Goal: Information Seeking & Learning: Learn about a topic

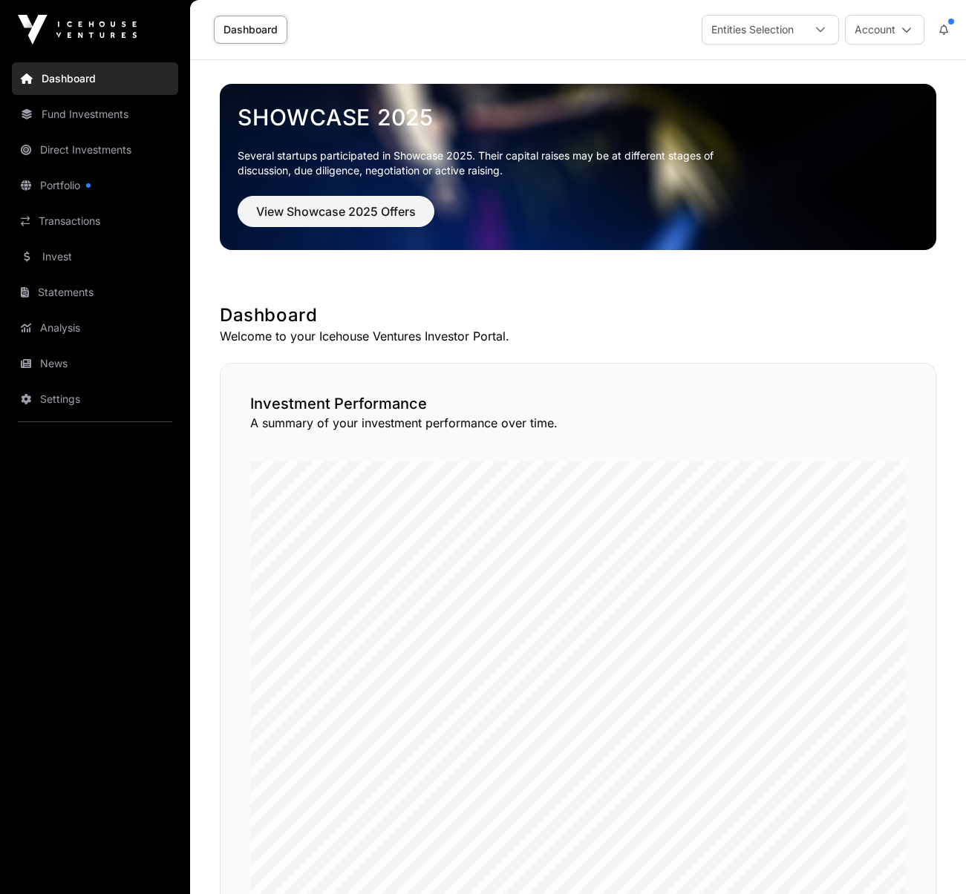
click at [66, 187] on link "Portfolio" at bounding box center [95, 185] width 166 height 33
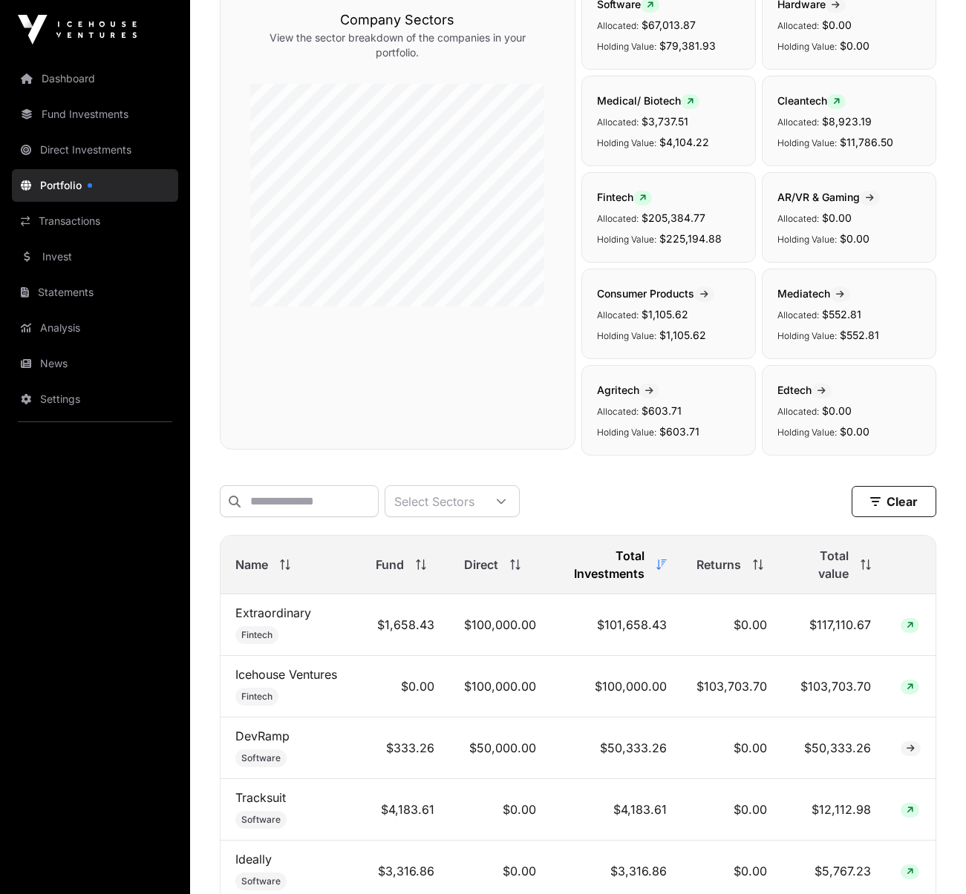
scroll to position [252, 0]
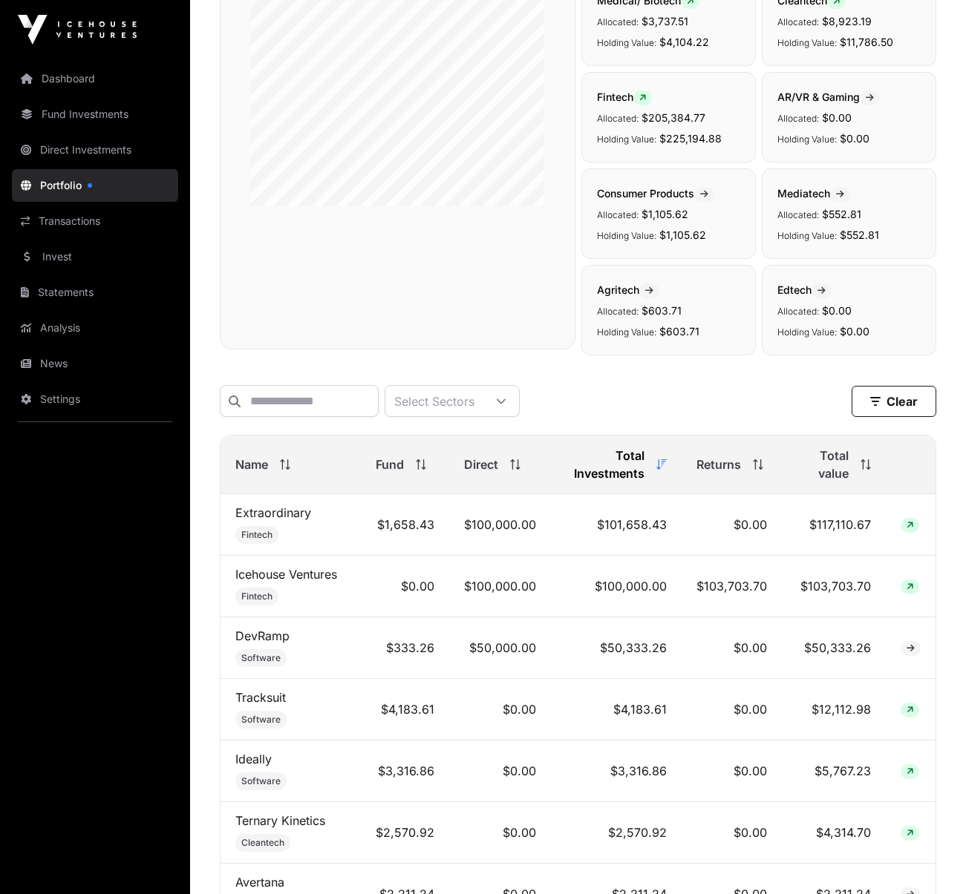
click at [635, 529] on td "$101,658.43" at bounding box center [616, 525] width 131 height 62
click at [487, 529] on td "$100,000.00" at bounding box center [500, 525] width 102 height 62
click at [417, 530] on td "$1,658.43" at bounding box center [405, 525] width 88 height 62
click at [546, 526] on td "$100,000.00" at bounding box center [500, 525] width 102 height 62
click at [494, 527] on td "$100,000.00" at bounding box center [500, 525] width 102 height 62
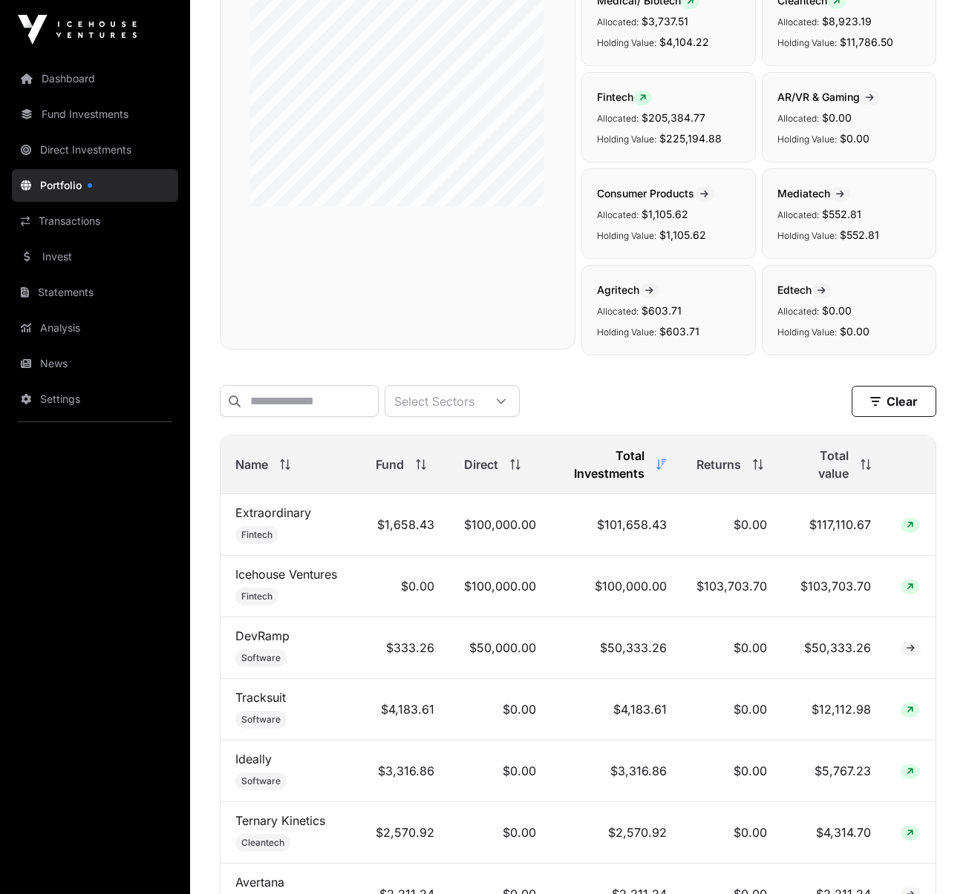
click at [908, 528] on icon at bounding box center [909, 525] width 7 height 9
click at [912, 525] on icon at bounding box center [909, 525] width 7 height 9
click at [641, 411] on div "Select Sectors Clear" at bounding box center [578, 401] width 716 height 32
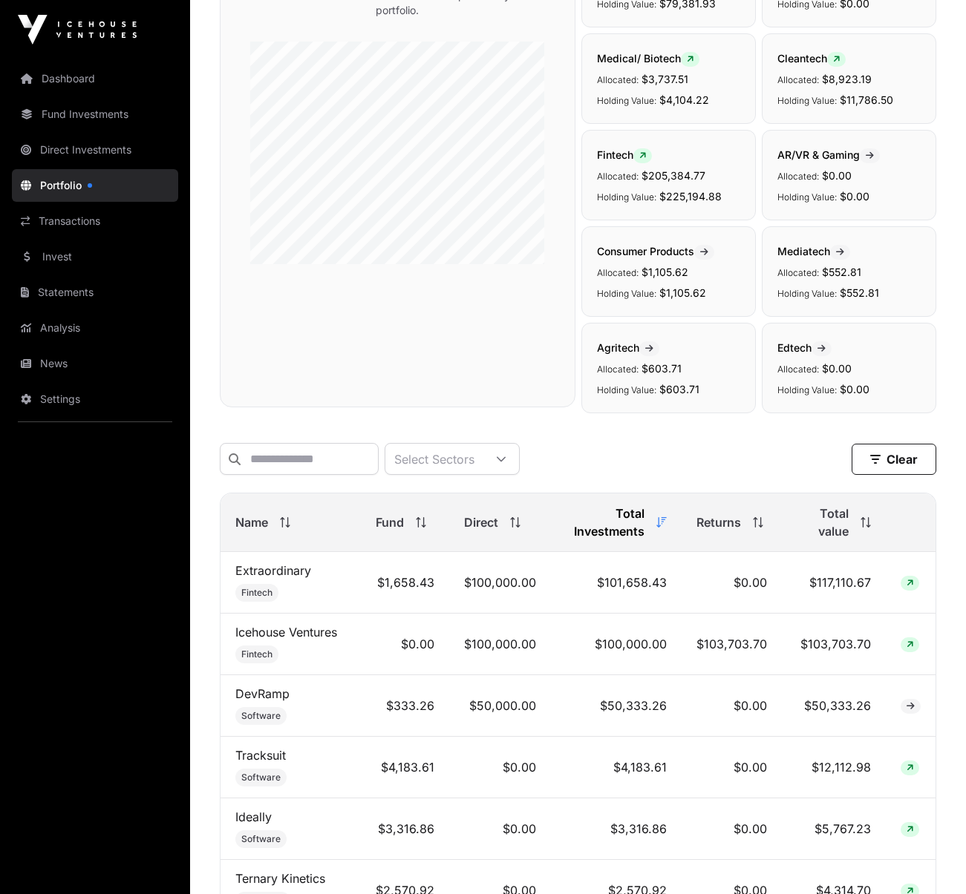
scroll to position [141, 0]
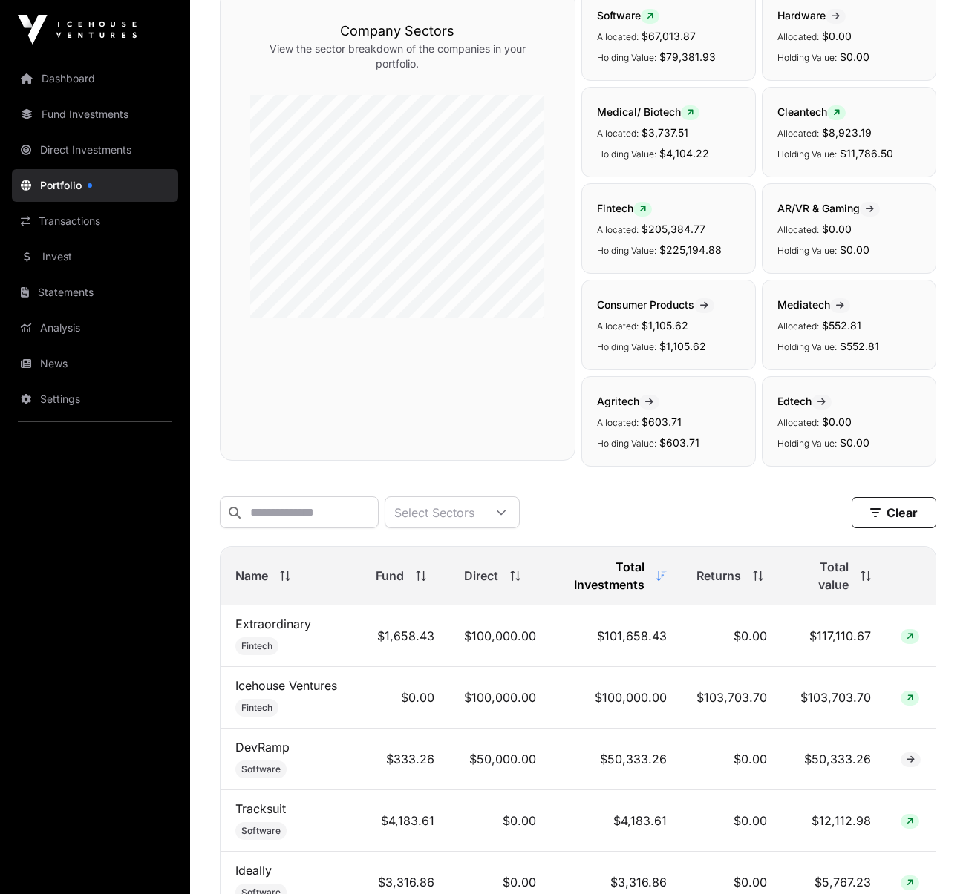
click at [621, 638] on td "$101,658.43" at bounding box center [616, 637] width 131 height 62
click at [379, 647] on td "$1,658.43" at bounding box center [405, 637] width 88 height 62
click at [909, 631] on span at bounding box center [909, 636] width 19 height 15
click at [910, 639] on icon at bounding box center [909, 636] width 7 height 9
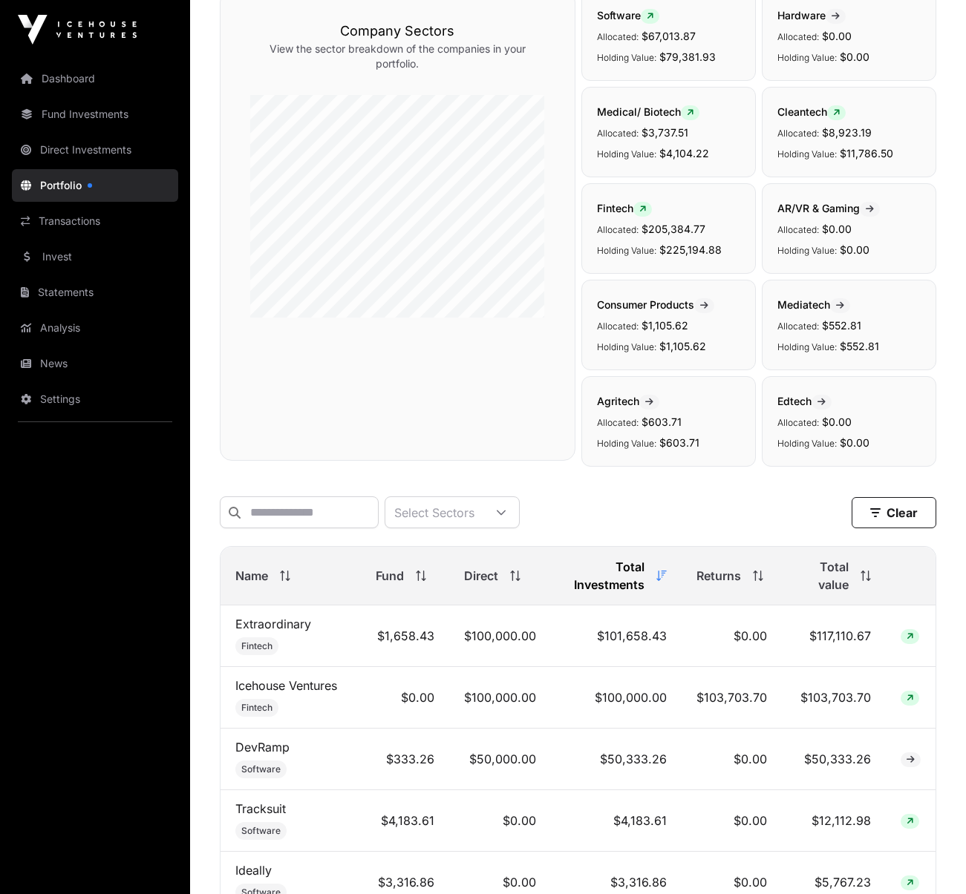
click at [910, 639] on icon at bounding box center [909, 636] width 7 height 9
click at [105, 148] on link "Direct Investments" at bounding box center [95, 150] width 166 height 33
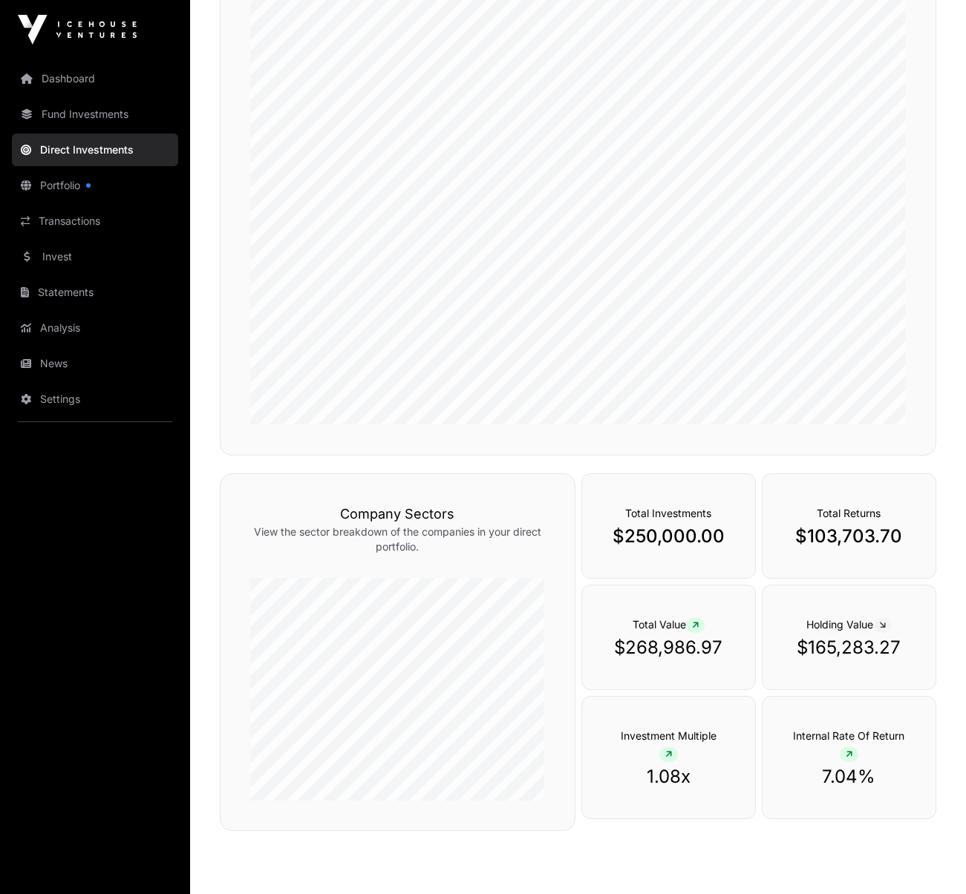
scroll to position [319, 0]
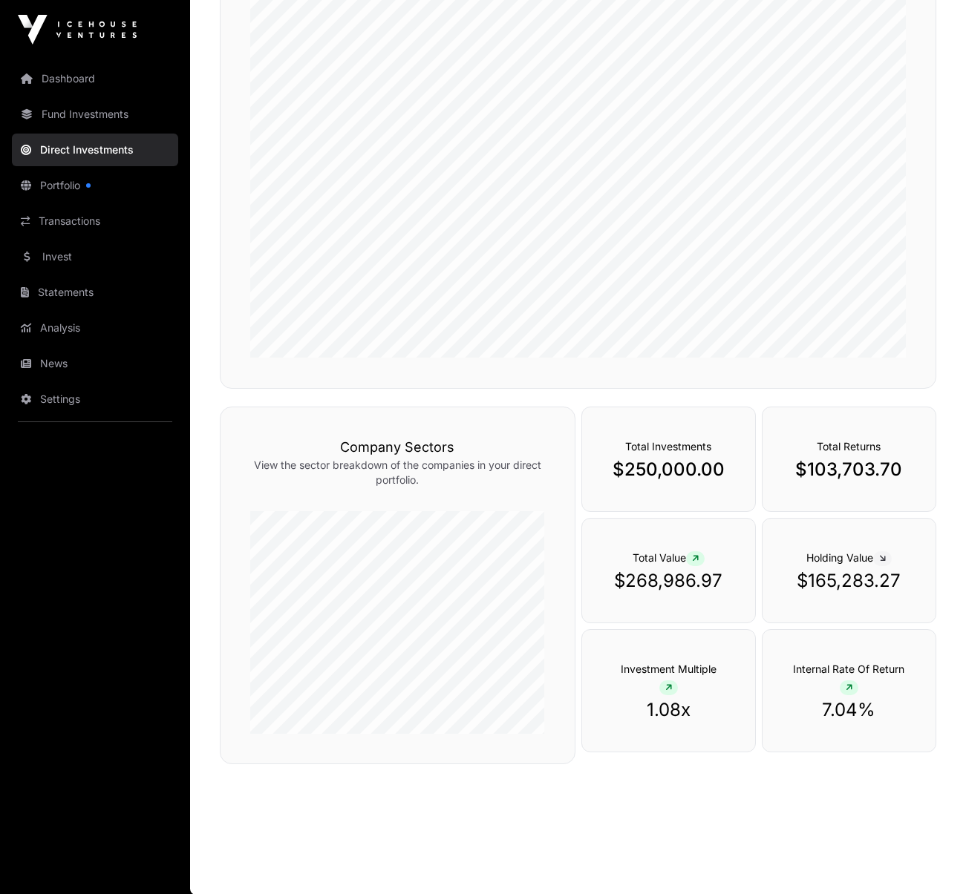
click at [698, 559] on icon at bounding box center [695, 559] width 7 height 9
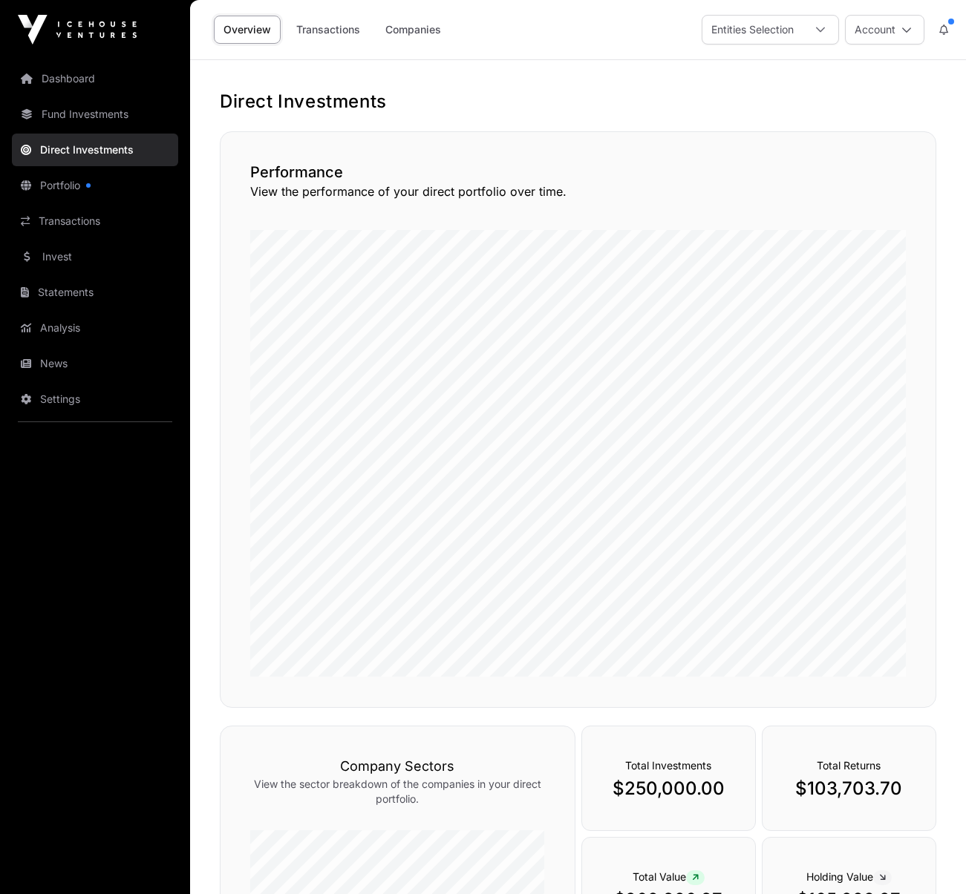
click at [332, 21] on link "Transactions" at bounding box center [328, 30] width 83 height 28
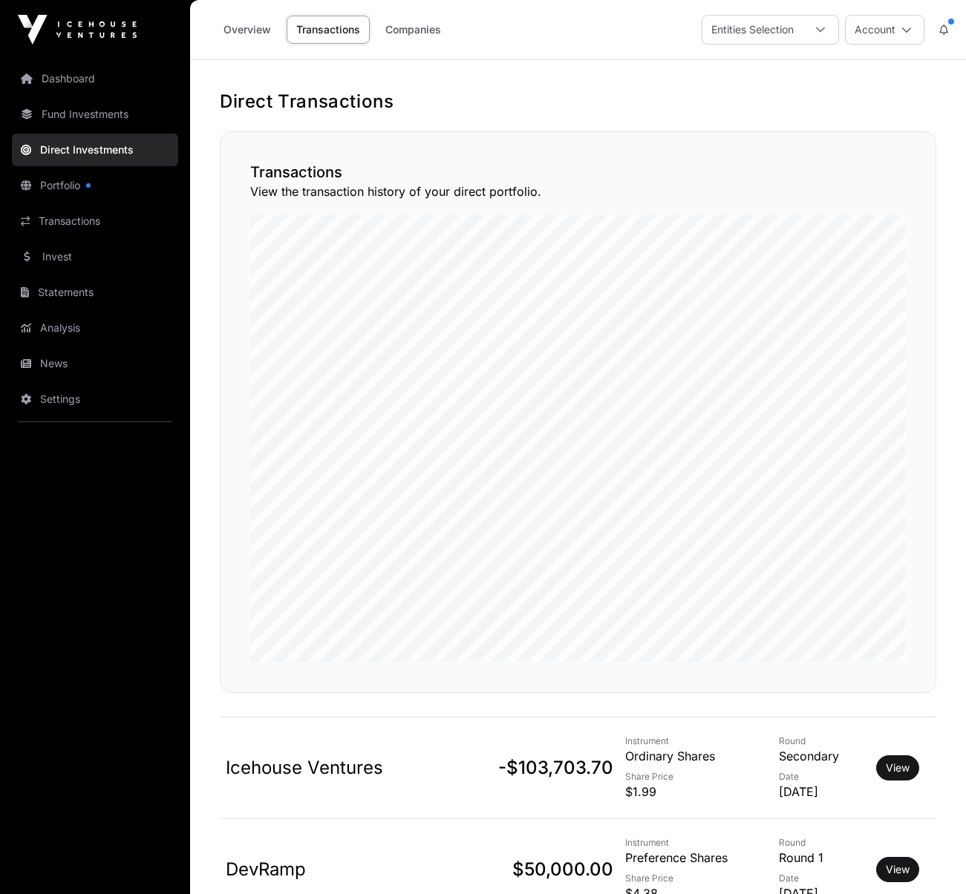
click at [409, 25] on link "Companies" at bounding box center [413, 30] width 75 height 28
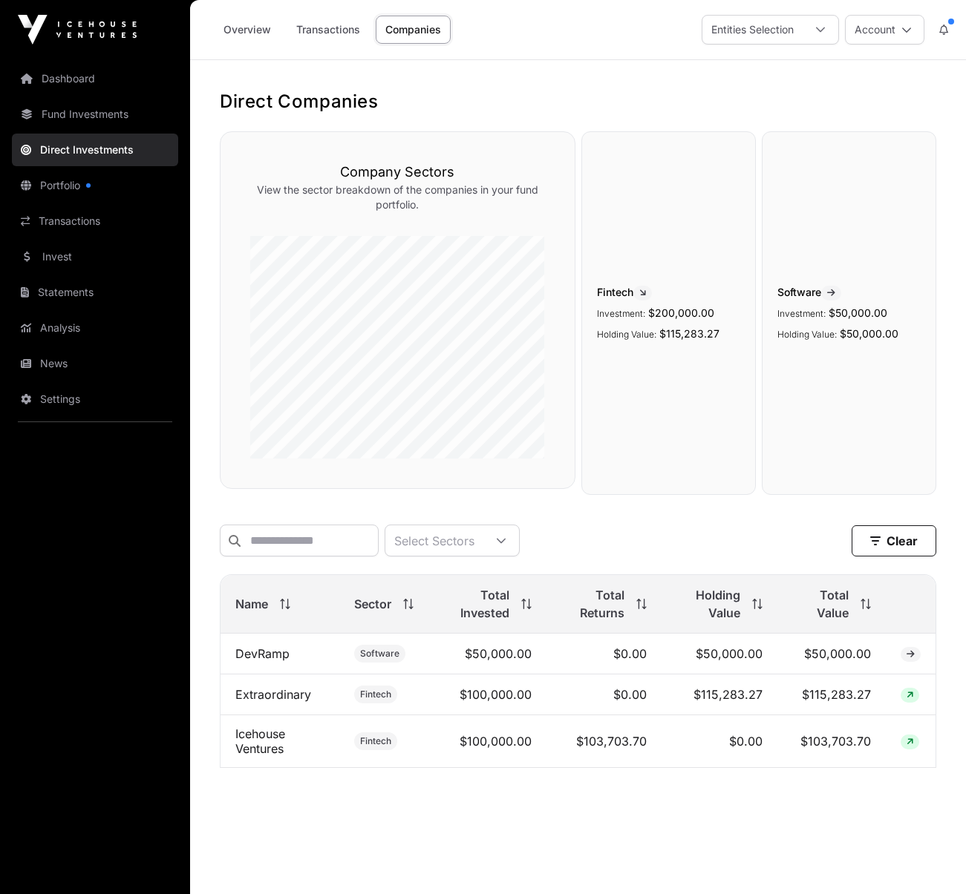
click at [911, 696] on icon at bounding box center [909, 695] width 7 height 9
click at [821, 695] on td "$115,283.27" at bounding box center [831, 695] width 108 height 41
click at [275, 696] on link "Extraordinary" at bounding box center [273, 694] width 76 height 15
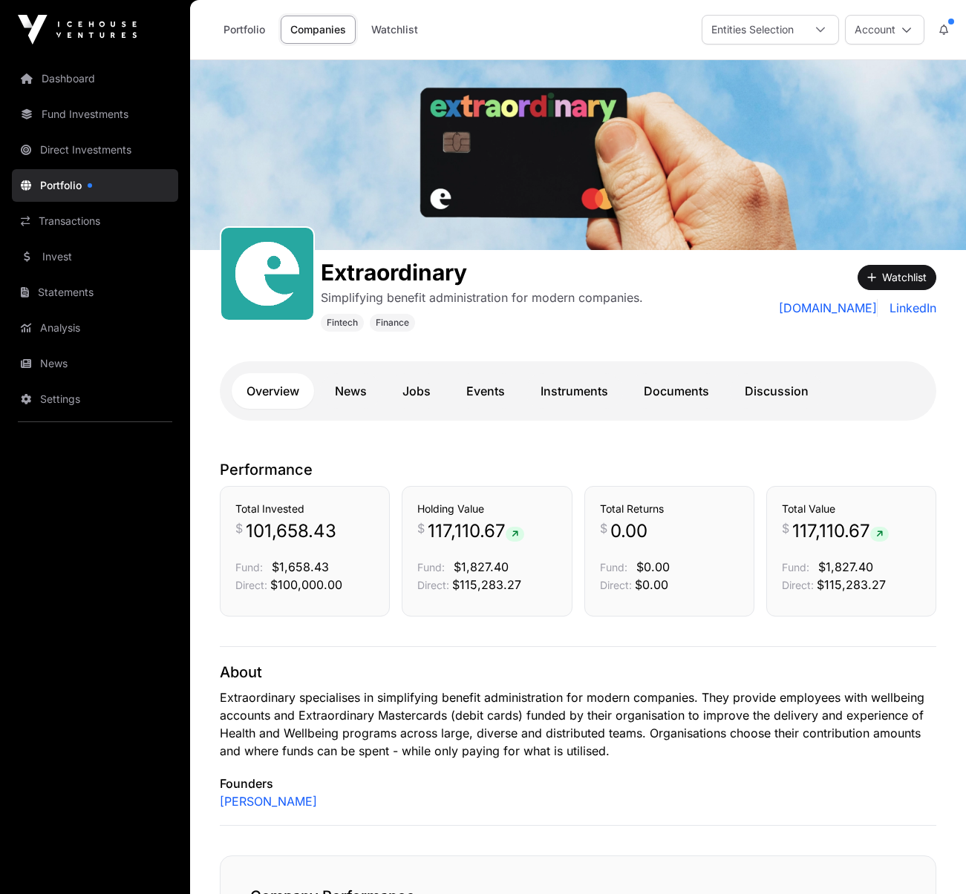
click at [287, 579] on span "$100,000.00" at bounding box center [306, 585] width 72 height 15
click at [522, 576] on p "Direct: $115,283.27" at bounding box center [486, 585] width 139 height 18
click at [333, 557] on div "Total Invested $ 101,658.43 Fund: $1,658.43 Direct: $100,000.00" at bounding box center [304, 548] width 139 height 92
click at [485, 563] on span "$1,827.40" at bounding box center [481, 567] width 55 height 15
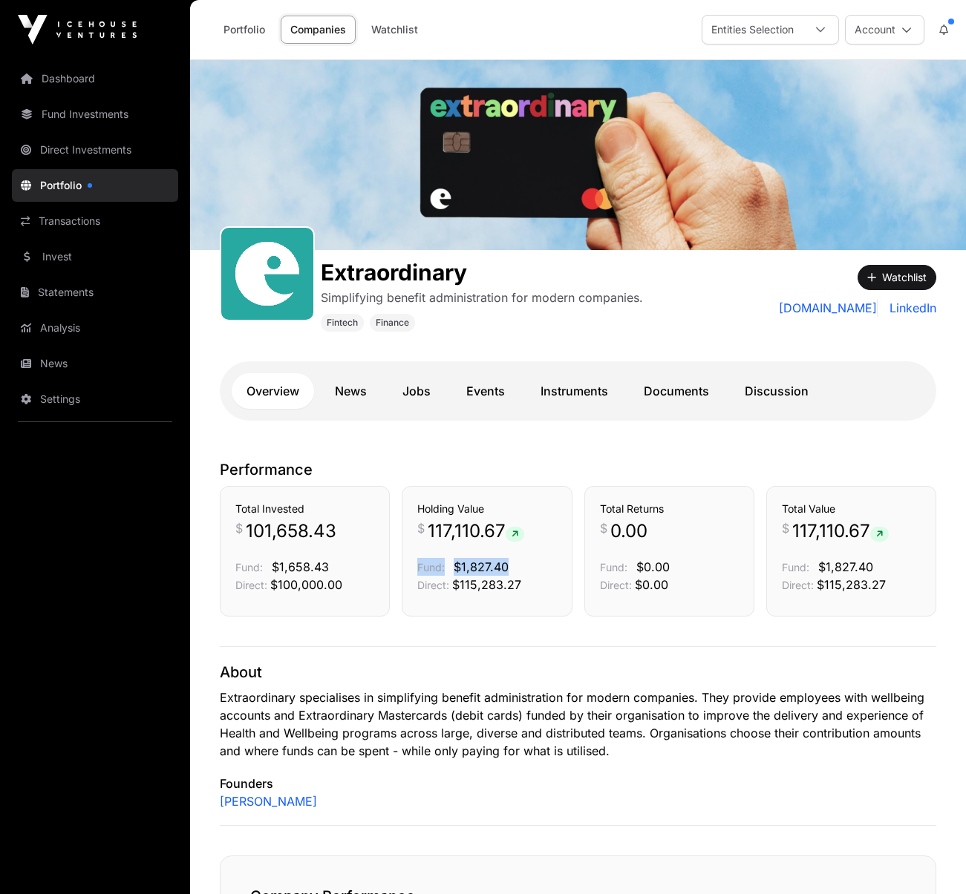
click at [485, 563] on span "$1,827.40" at bounding box center [481, 567] width 55 height 15
click at [485, 531] on span "117,110.67" at bounding box center [476, 532] width 97 height 24
click at [654, 582] on span "$0.00" at bounding box center [651, 585] width 33 height 15
click at [654, 581] on span "$0.00" at bounding box center [651, 585] width 33 height 15
click at [531, 722] on p "Extraordinary specialises in simplifying benefit administration for modern comp…" at bounding box center [578, 724] width 716 height 71
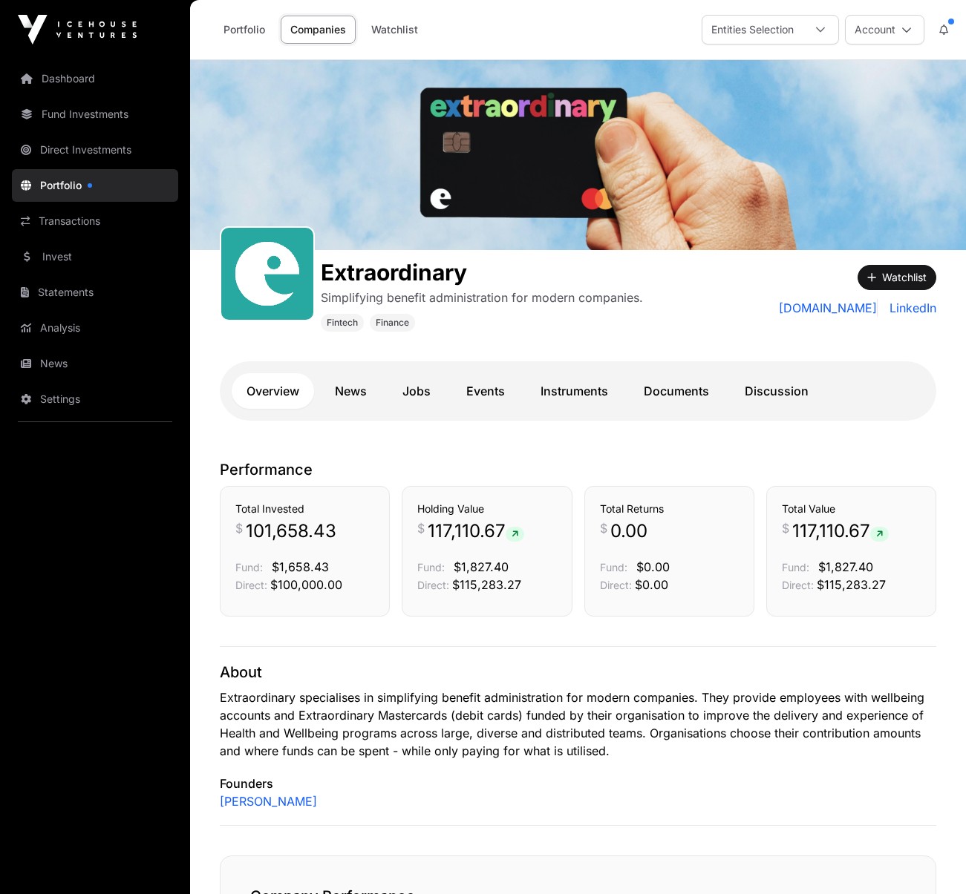
click at [592, 390] on link "Instruments" at bounding box center [574, 391] width 97 height 36
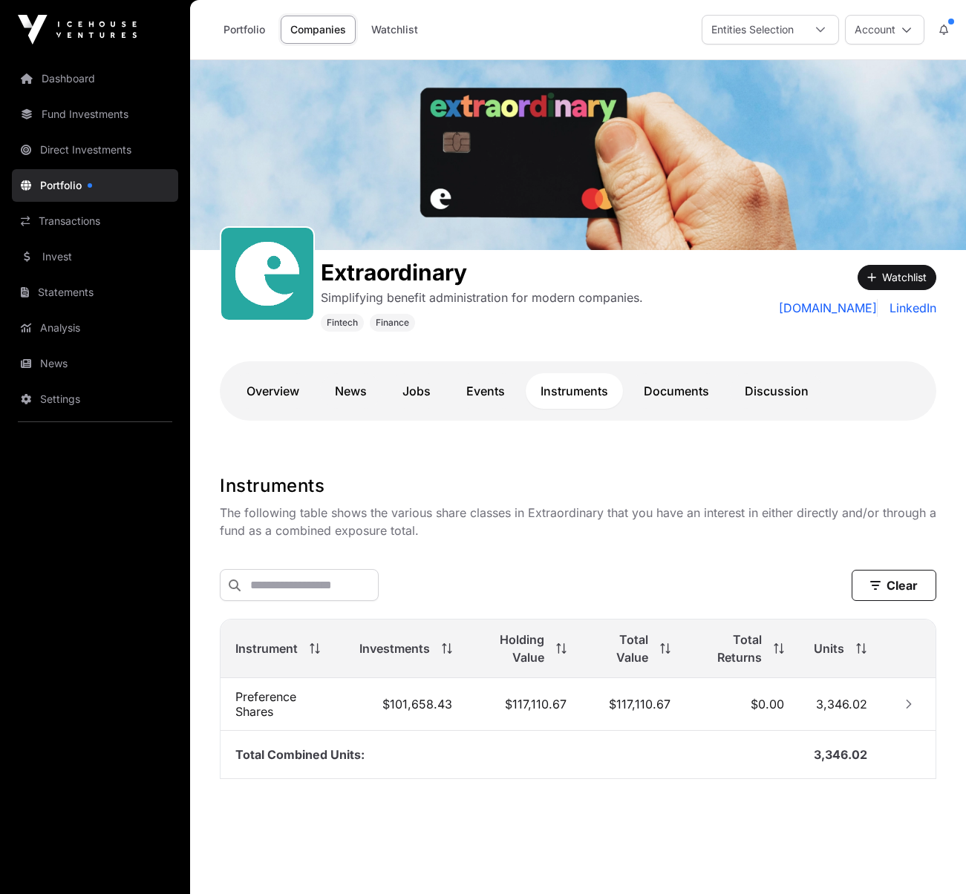
click at [611, 330] on div "Fintech Finance" at bounding box center [482, 322] width 322 height 19
click at [71, 76] on link "Dashboard" at bounding box center [95, 78] width 166 height 33
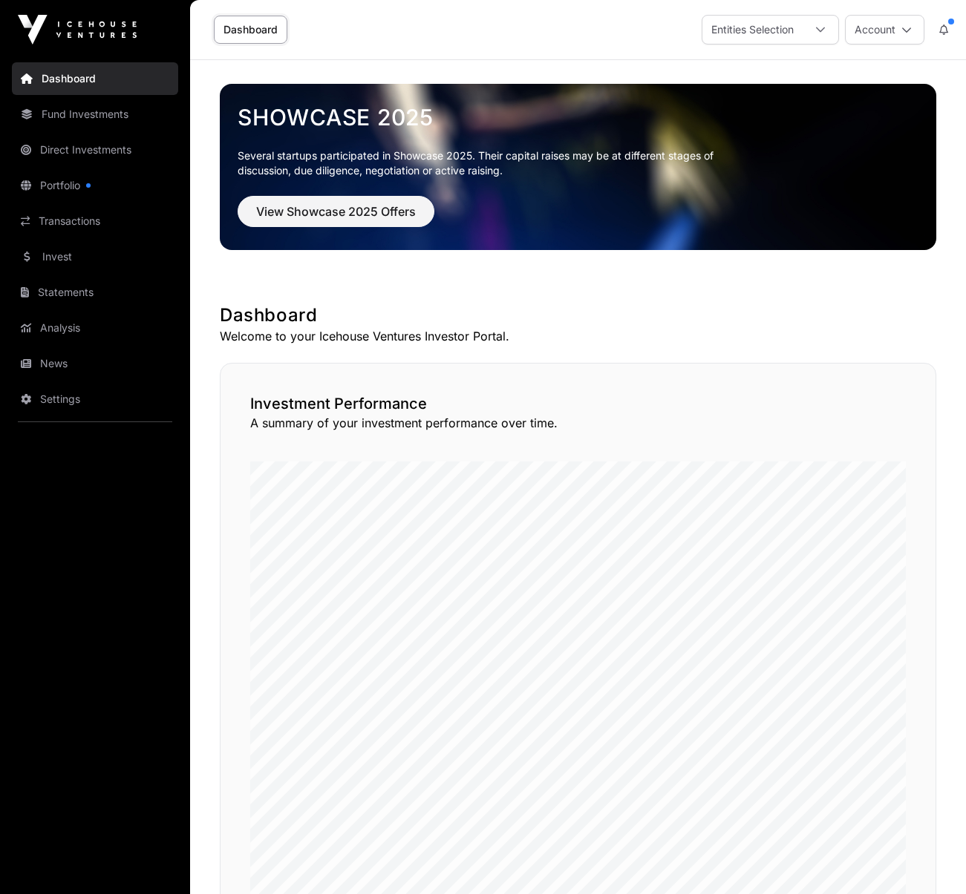
click at [212, 583] on div "Showcase 2025 Several startups participated in Showcase 2025. Their capital rai…" at bounding box center [578, 860] width 776 height 1600
